Goal: Transaction & Acquisition: Purchase product/service

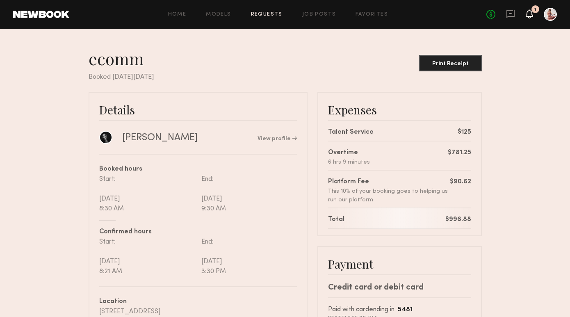
click at [526, 14] on icon at bounding box center [529, 13] width 7 height 9
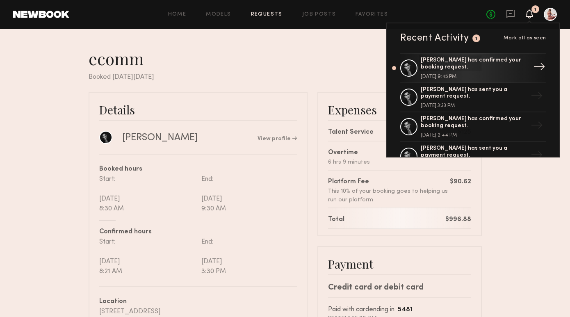
click at [505, 66] on div "[PERSON_NAME] has confirmed your booking request." at bounding box center [474, 64] width 107 height 14
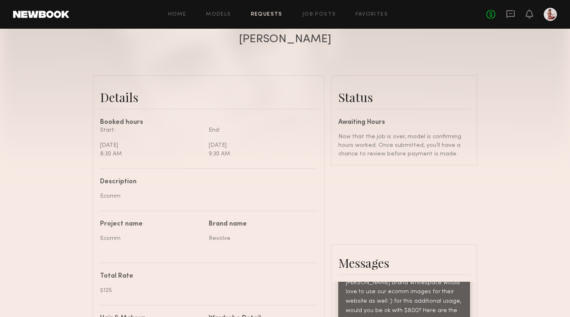
scroll to position [195, 0]
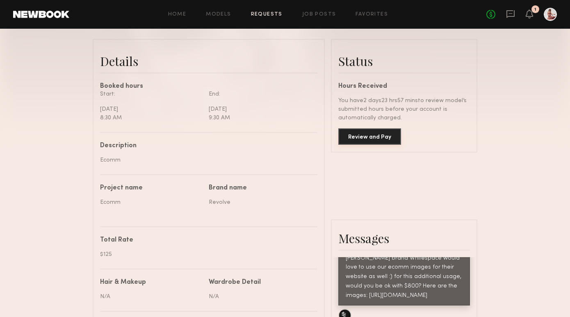
click at [387, 136] on button "Review and Pay" at bounding box center [369, 136] width 63 height 16
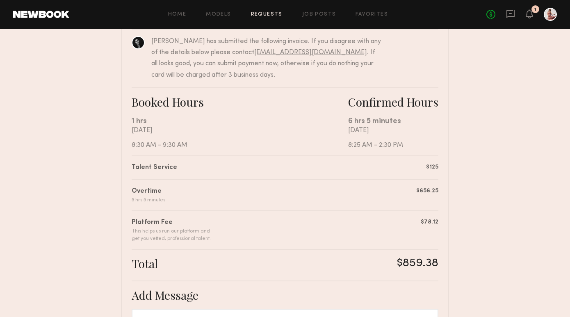
scroll to position [90, 0]
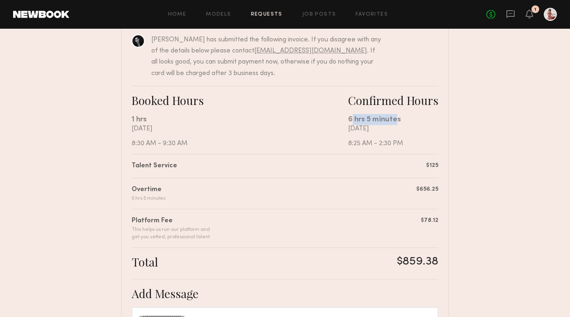
drag, startPoint x: 350, startPoint y: 119, endPoint x: 396, endPoint y: 119, distance: 45.5
click at [396, 119] on div "6 hrs 5 minutes" at bounding box center [393, 119] width 90 height 11
drag, startPoint x: 399, startPoint y: 119, endPoint x: 349, endPoint y: 118, distance: 50.1
click at [349, 118] on div "6 hrs 5 minutes" at bounding box center [393, 119] width 90 height 11
copy div "6 hrs 5 minutes"
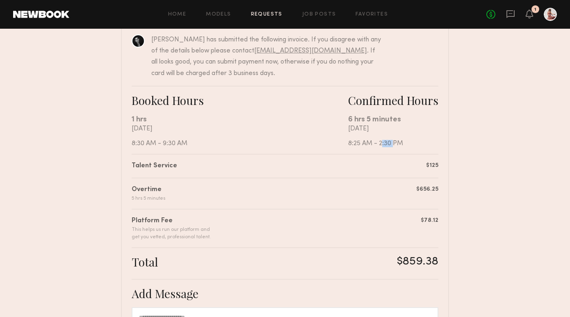
drag, startPoint x: 379, startPoint y: 143, endPoint x: 391, endPoint y: 142, distance: 11.5
click at [391, 142] on div "[DATE] 8:25 AM - 2:30 PM" at bounding box center [393, 136] width 90 height 22
copy div "2:30"
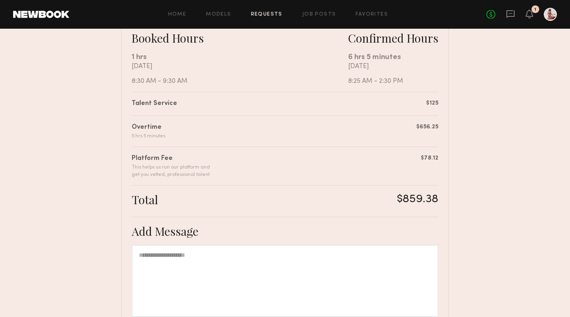
click at [361, 125] on div "Overtime 5 hrs 5 minutes $656.25" at bounding box center [285, 127] width 307 height 25
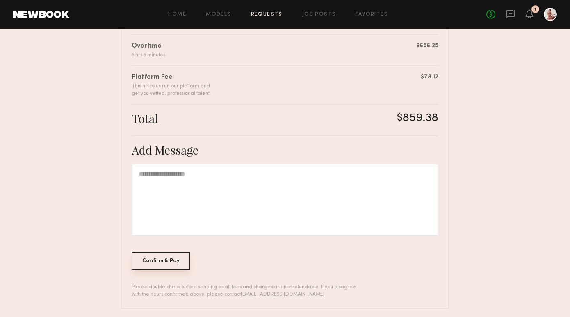
scroll to position [238, 0]
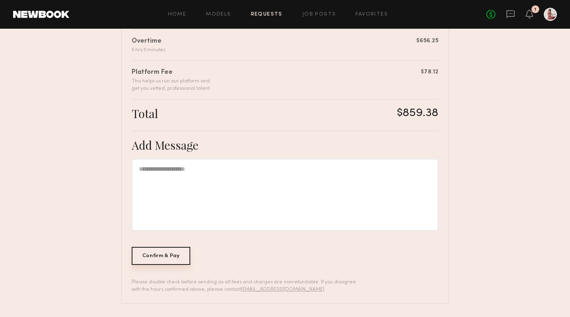
click at [174, 257] on div "Confirm & Pay" at bounding box center [161, 256] width 59 height 18
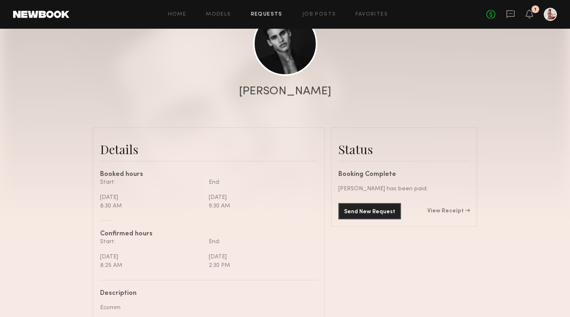
scroll to position [116, 0]
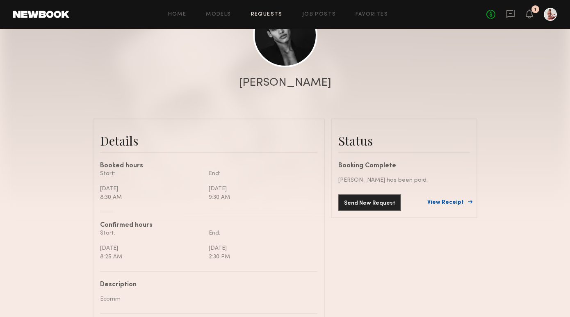
click at [442, 203] on link "View Receipt" at bounding box center [448, 203] width 43 height 6
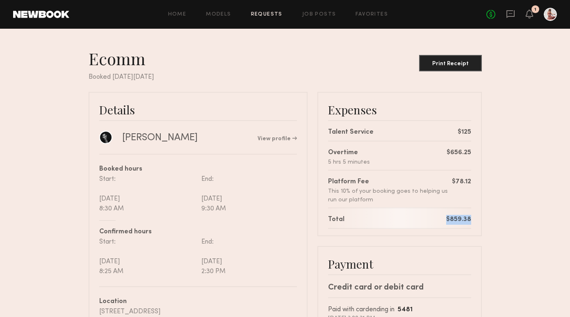
drag, startPoint x: 447, startPoint y: 217, endPoint x: 472, endPoint y: 217, distance: 25.4
click at [473, 218] on div "Expenses Talent Service $125 Overtime 5 hrs 5 minutes $656.25 Platform Fee This…" at bounding box center [400, 164] width 165 height 144
copy div "$859.38"
click at [475, 65] on div "Print Receipt" at bounding box center [451, 64] width 56 height 6
click at [370, 83] on div "Ecomm Print Receipt Booked [DATE][DATE] Details [PERSON_NAME] View profile Book…" at bounding box center [285, 229] width 393 height 363
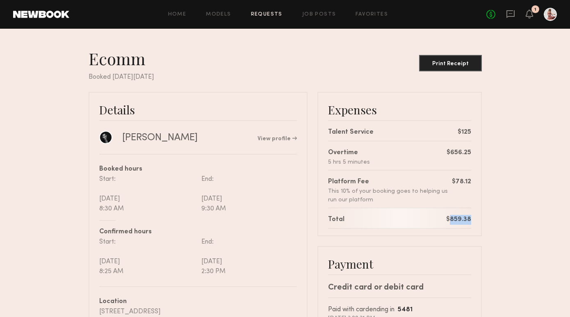
drag, startPoint x: 451, startPoint y: 219, endPoint x: 470, endPoint y: 219, distance: 18.9
click at [470, 219] on div "$859.38" at bounding box center [458, 220] width 25 height 10
copy div "859.38"
drag, startPoint x: 201, startPoint y: 272, endPoint x: 212, endPoint y: 272, distance: 11.1
click at [212, 272] on div "End: [DATE] 2:30 PM" at bounding box center [247, 256] width 99 height 39
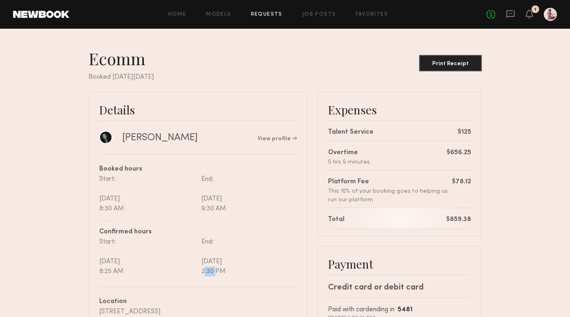
copy div "2:30"
click at [261, 225] on div "Booked hours Start: [DATE] 8:30 AM End: [DATE] 9:30 AM Confirmed hours Start: […" at bounding box center [198, 215] width 198 height 123
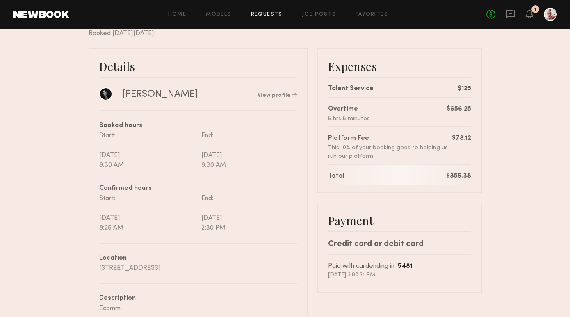
scroll to position [48, 0]
